Goal: Information Seeking & Learning: Learn about a topic

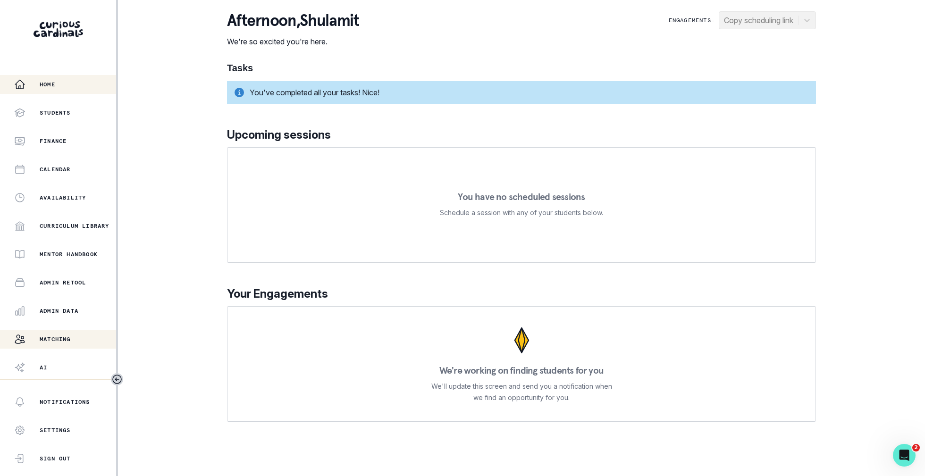
scroll to position [26, 0]
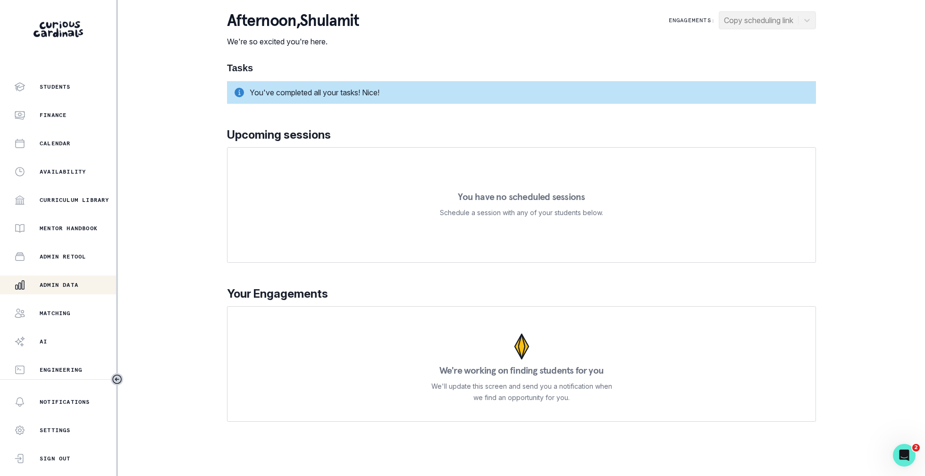
click at [71, 288] on p "Admin Data" at bounding box center [59, 285] width 39 height 8
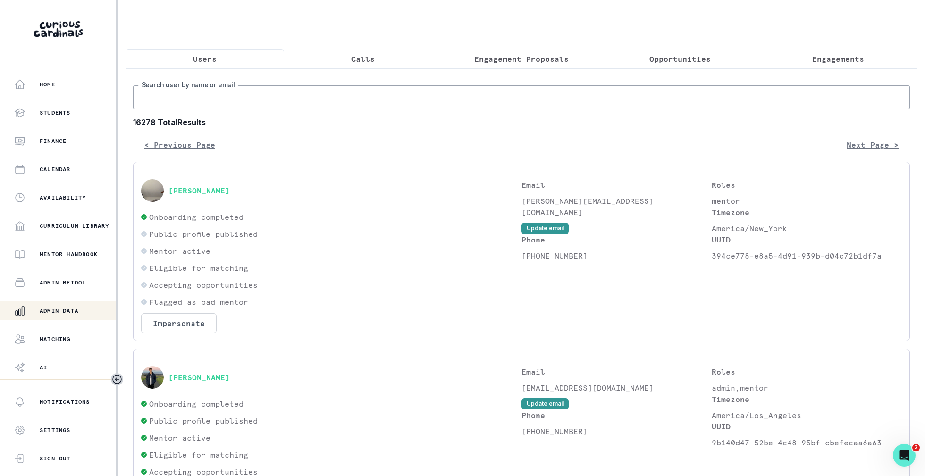
click at [293, 98] on input "Search user by name or email" at bounding box center [521, 97] width 777 height 24
type input "shual h"
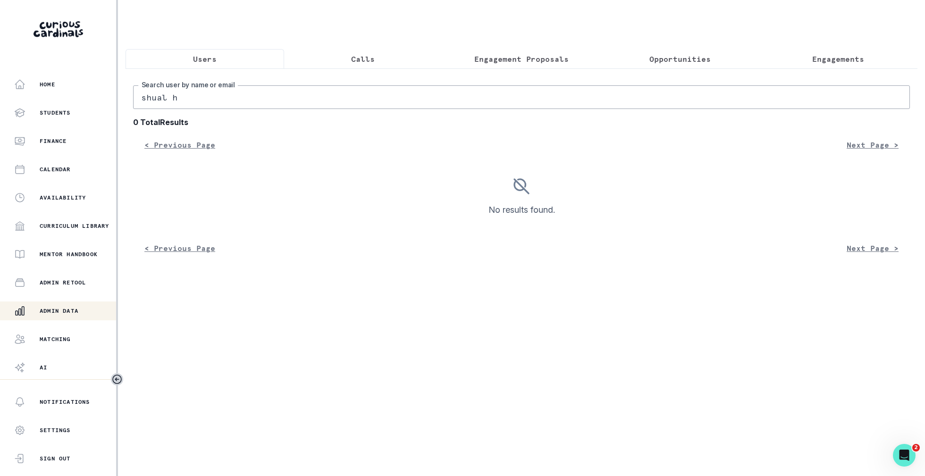
click at [164, 98] on input "shual h" at bounding box center [521, 97] width 777 height 24
type input "[PERSON_NAME] h"
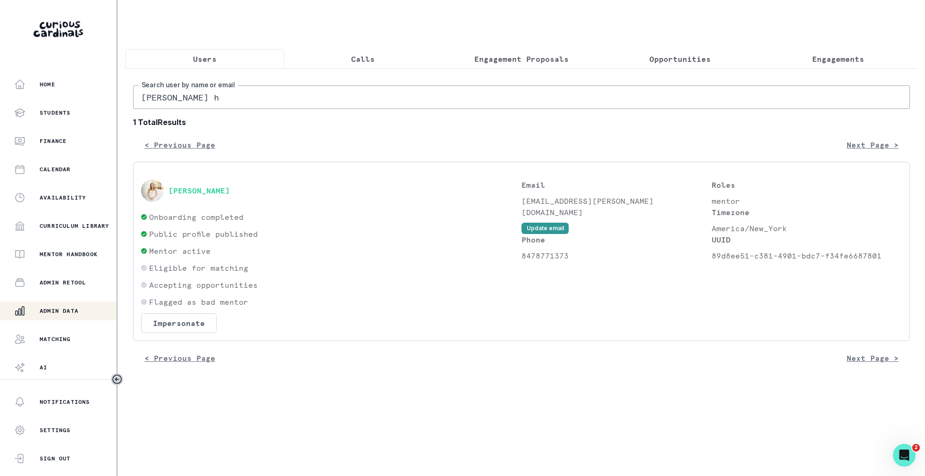
click at [190, 197] on div "[PERSON_NAME]" at bounding box center [331, 190] width 380 height 23
click at [195, 190] on button "[PERSON_NAME]" at bounding box center [199, 190] width 61 height 9
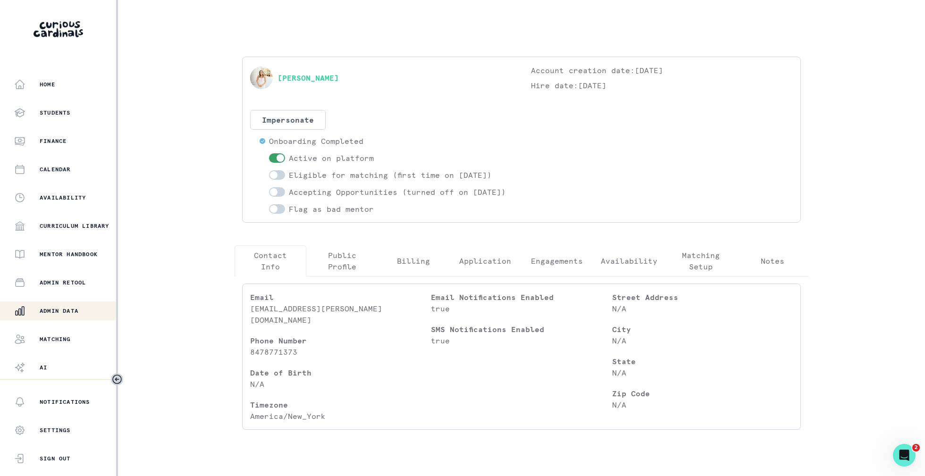
click at [570, 267] on p "Engagements" at bounding box center [557, 260] width 52 height 11
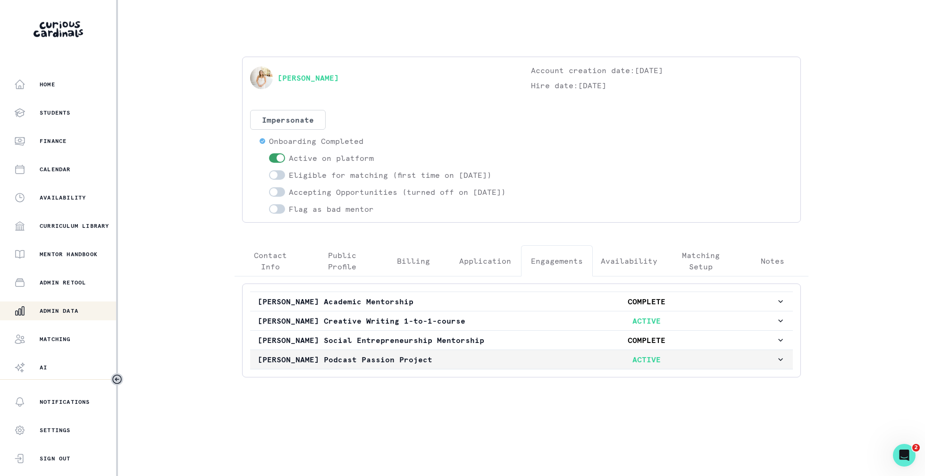
click at [566, 365] on p "ACTIVE" at bounding box center [646, 359] width 259 height 11
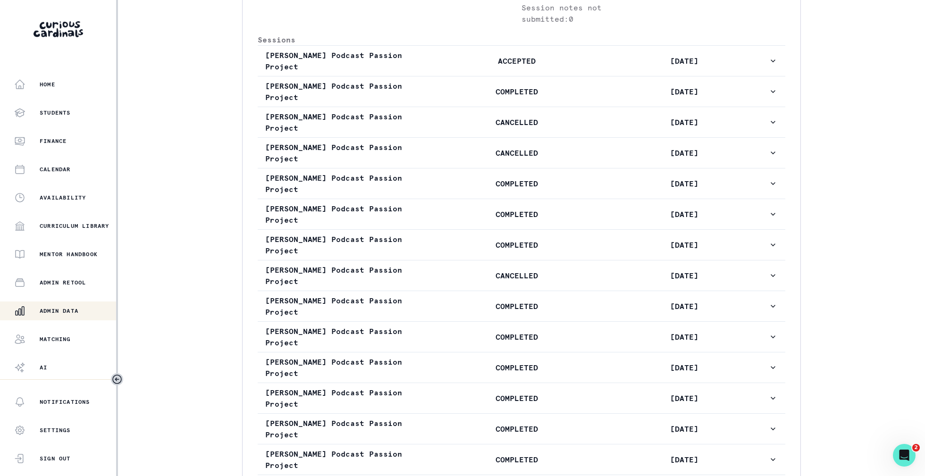
scroll to position [549, 0]
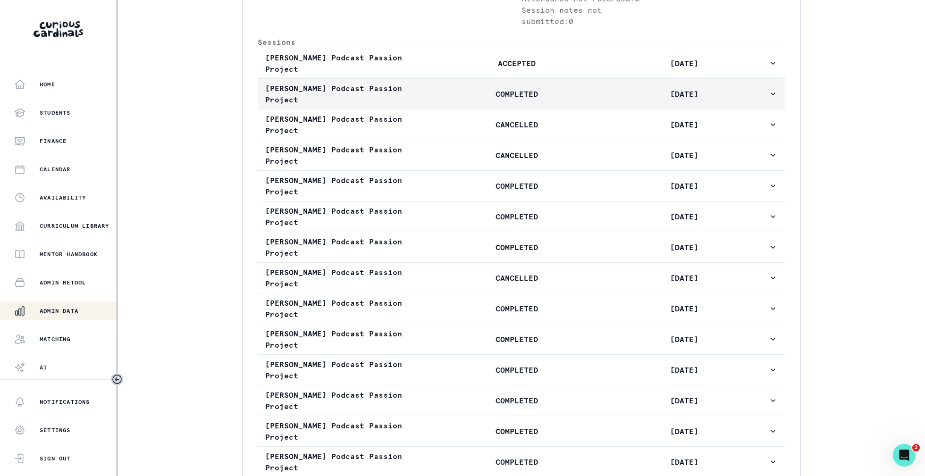
click at [636, 100] on p "[DATE]" at bounding box center [685, 93] width 168 height 11
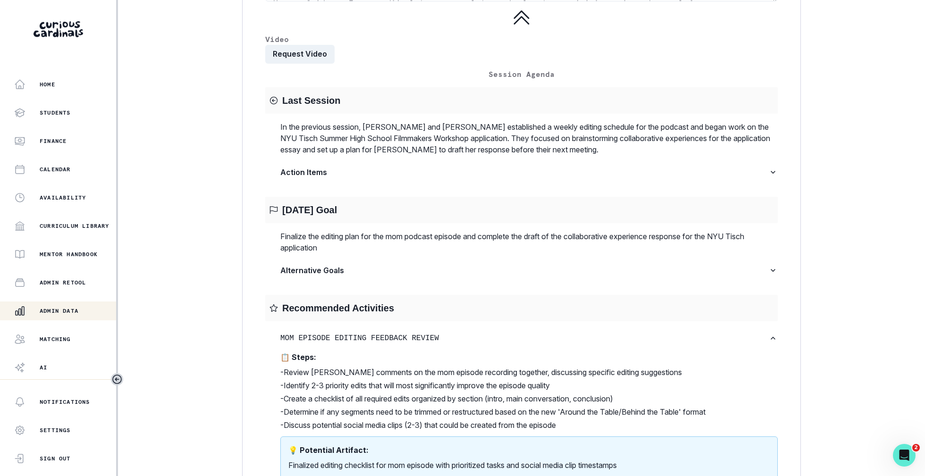
scroll to position [1428, 0]
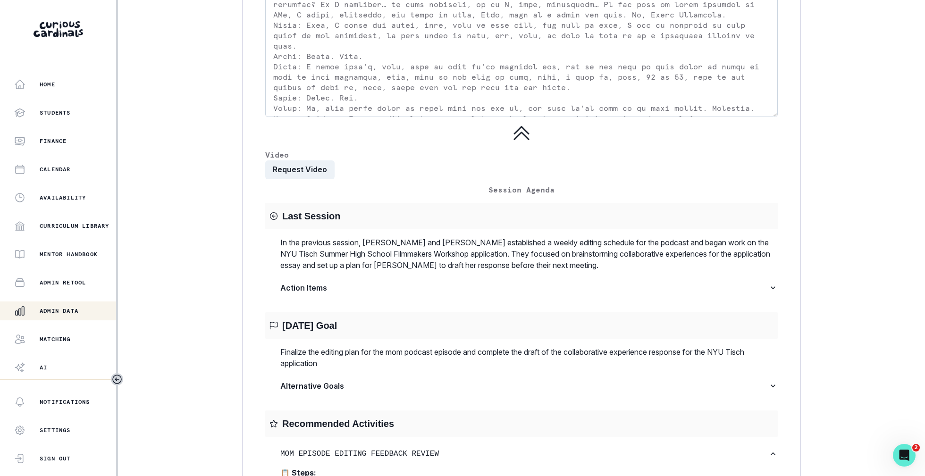
drag, startPoint x: 274, startPoint y: 135, endPoint x: 560, endPoint y: 117, distance: 287.1
click at [560, 117] on textarea at bounding box center [521, 26] width 513 height 181
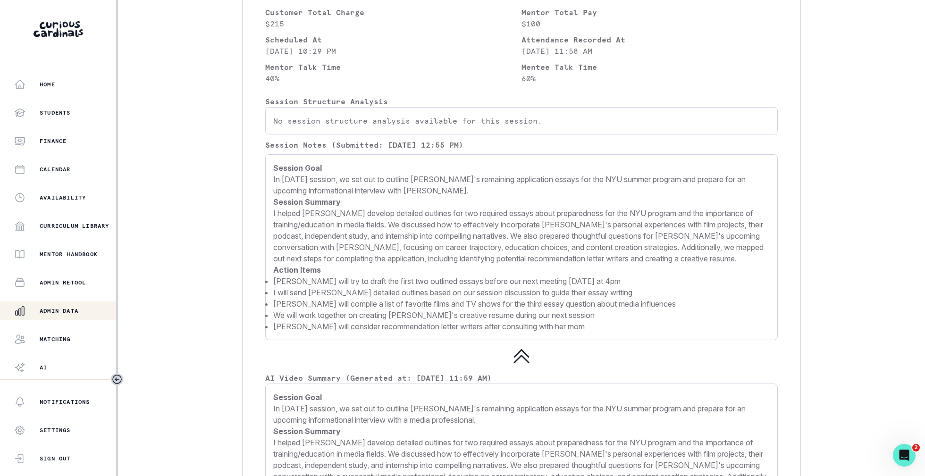
scroll to position [473, 0]
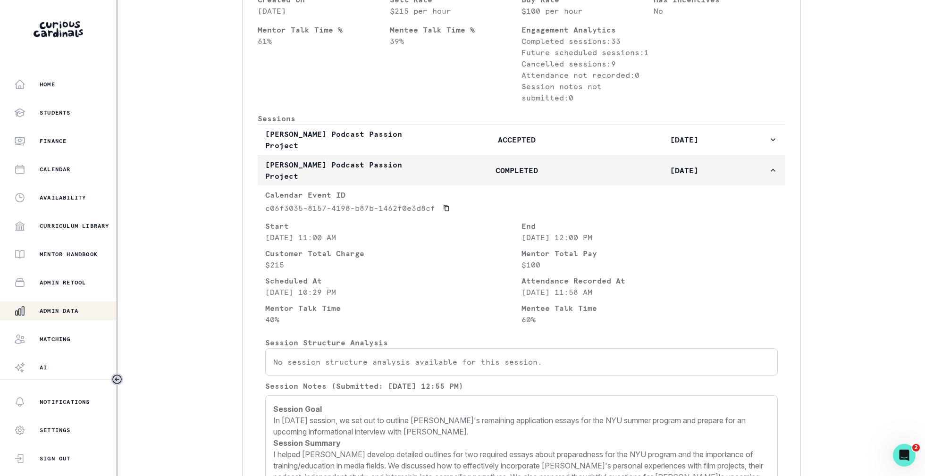
click at [455, 176] on p "COMPLETED" at bounding box center [517, 170] width 168 height 11
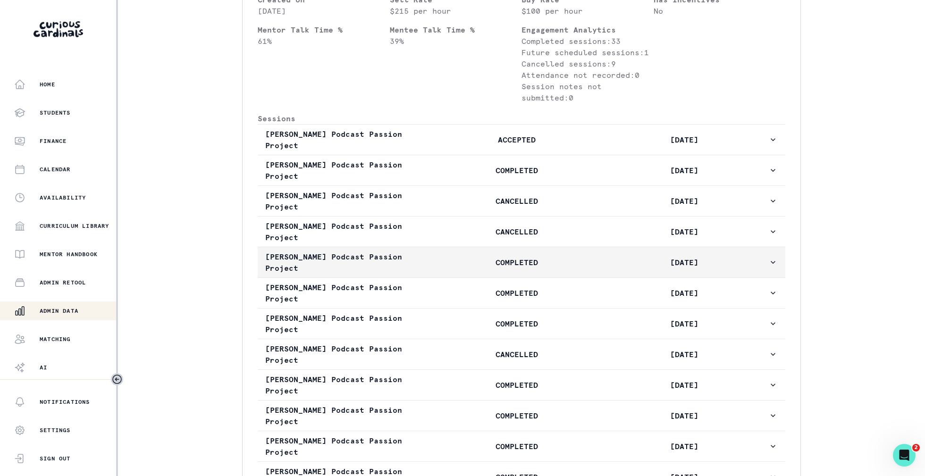
click at [496, 268] on p "COMPLETED" at bounding box center [517, 262] width 168 height 11
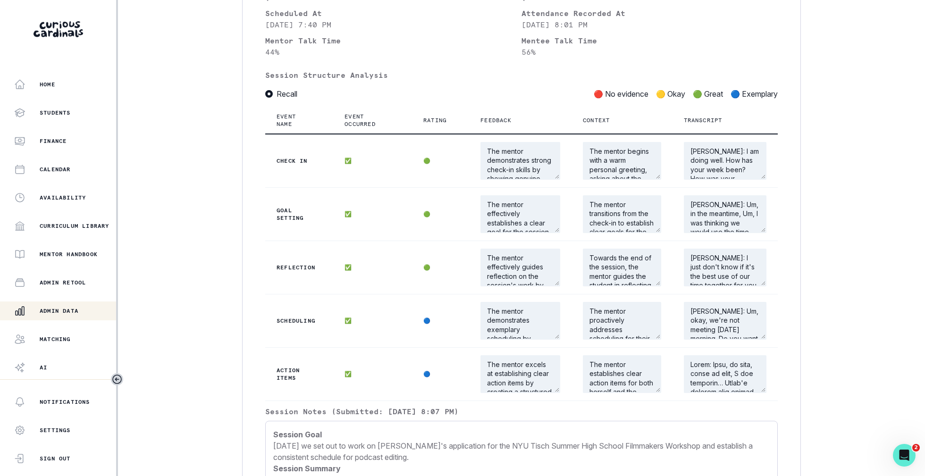
scroll to position [839, 0]
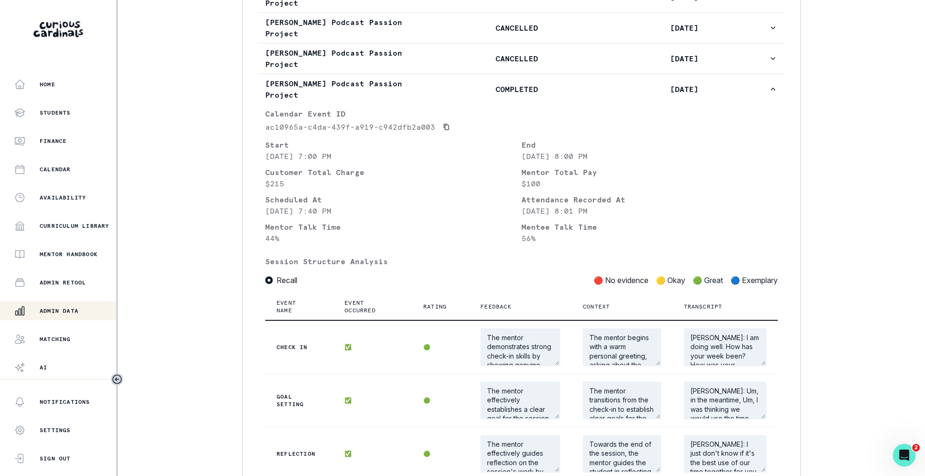
click at [493, 95] on p "COMPLETED" at bounding box center [517, 89] width 168 height 11
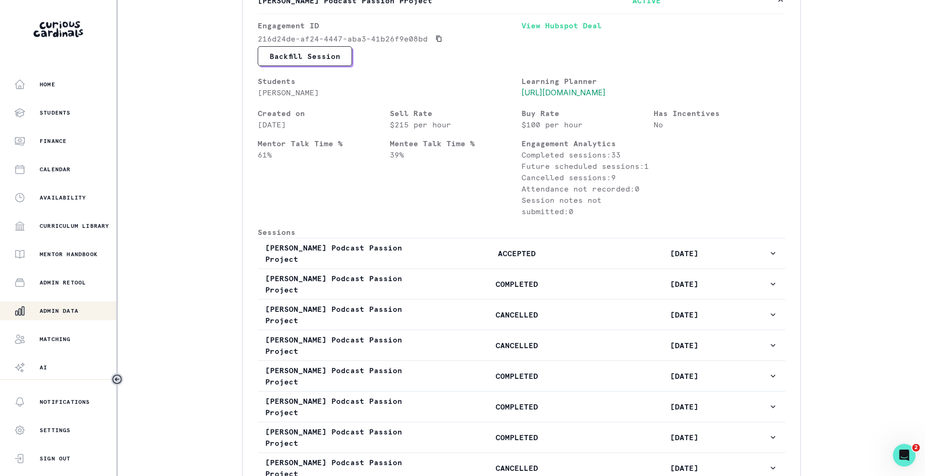
scroll to position [343, 0]
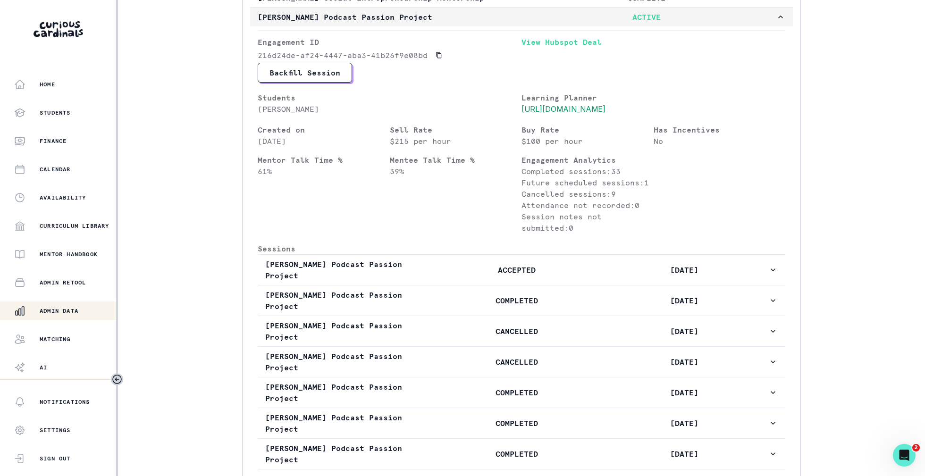
click at [496, 23] on p "[PERSON_NAME] Podcast Passion Project" at bounding box center [387, 16] width 259 height 11
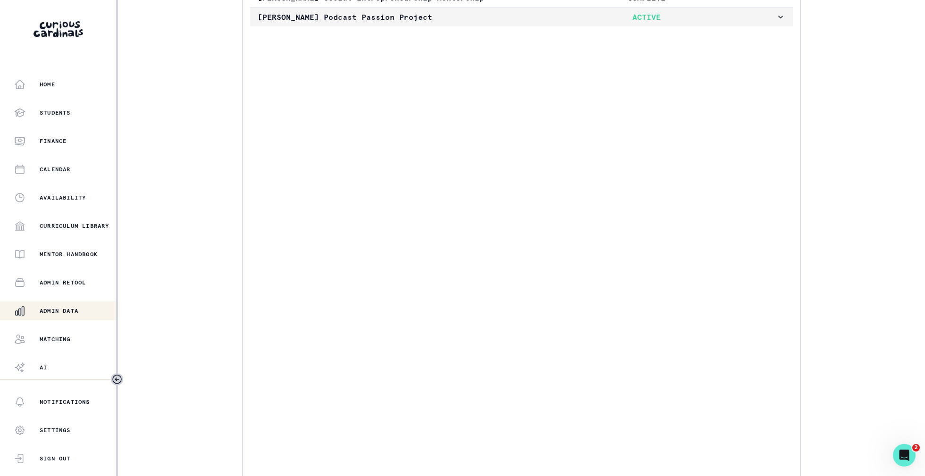
scroll to position [0, 0]
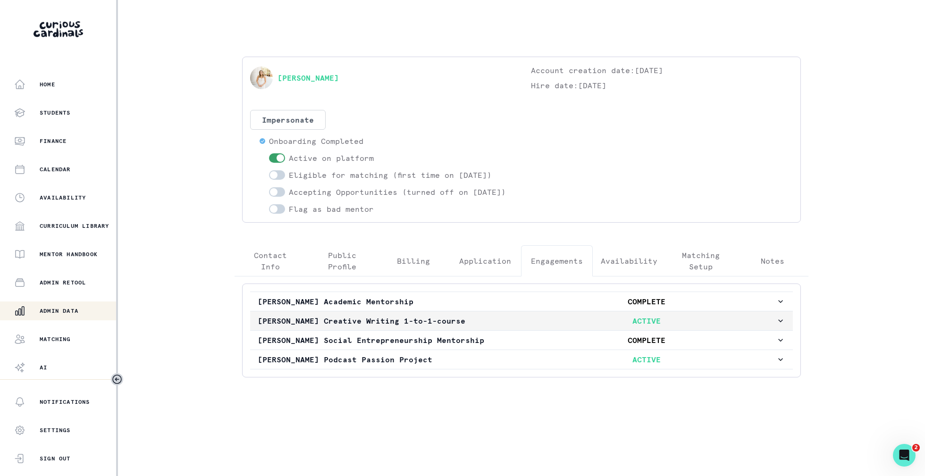
click at [482, 325] on p "[PERSON_NAME] Creative Writing 1-to-1-course" at bounding box center [387, 320] width 259 height 11
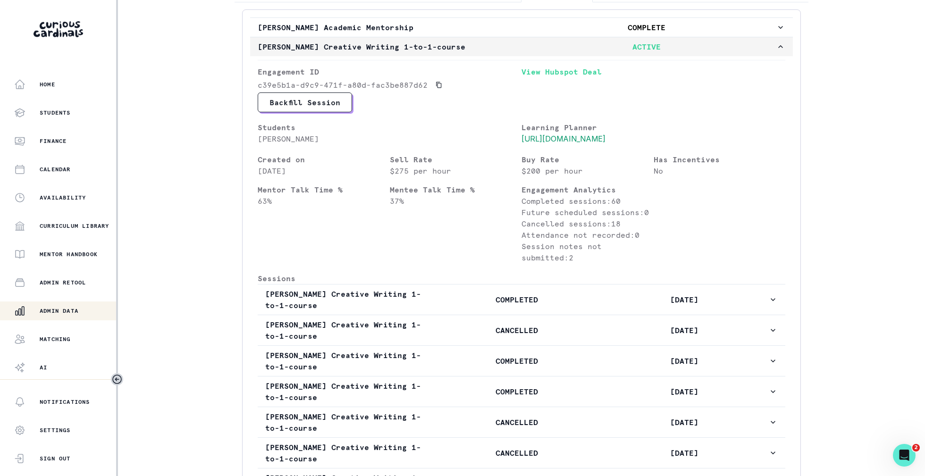
scroll to position [253, 0]
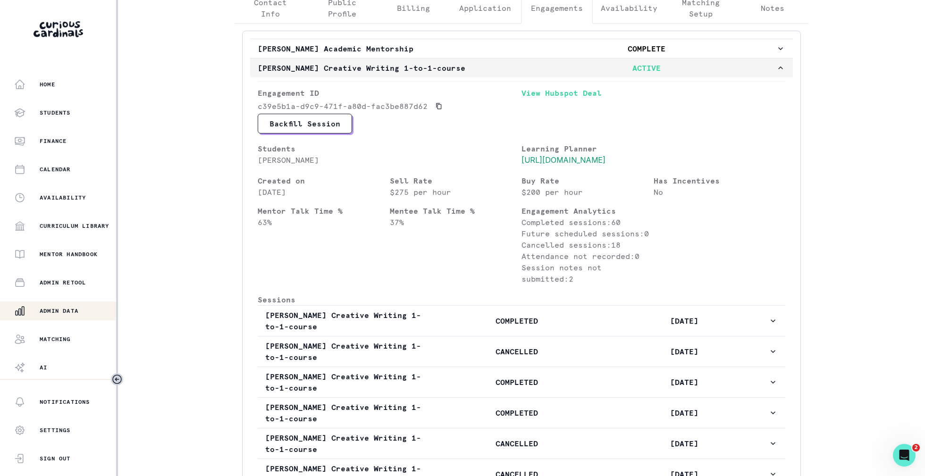
click at [512, 74] on p "[PERSON_NAME] Creative Writing 1-to-1-course" at bounding box center [387, 67] width 259 height 11
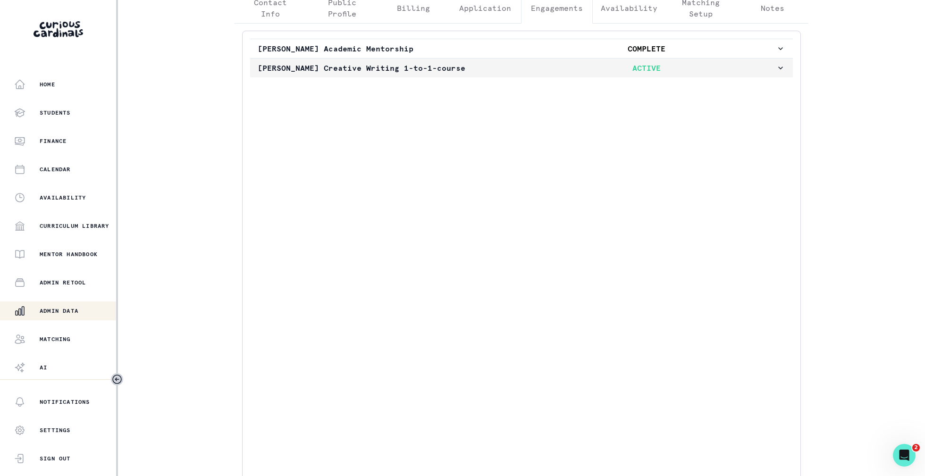
scroll to position [0, 0]
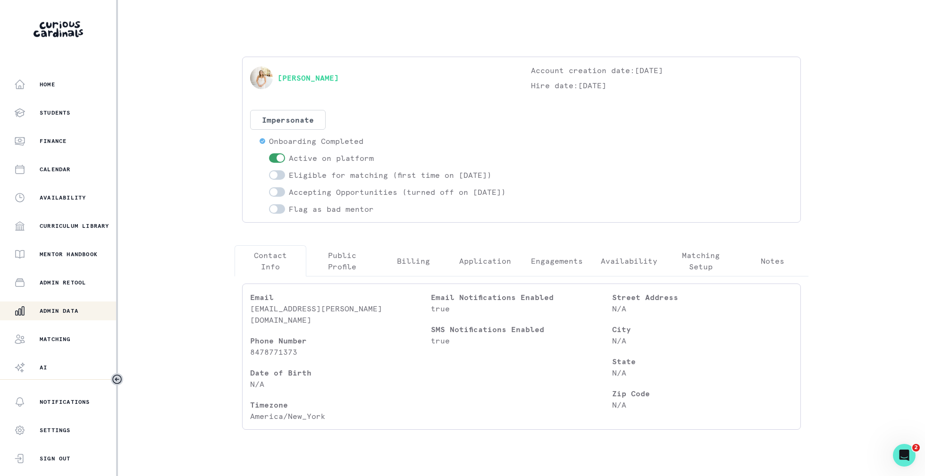
click at [261, 270] on p "Contact Info" at bounding box center [271, 261] width 56 height 23
click at [58, 76] on button "Home" at bounding box center [58, 84] width 116 height 19
